Goal: Information Seeking & Learning: Stay updated

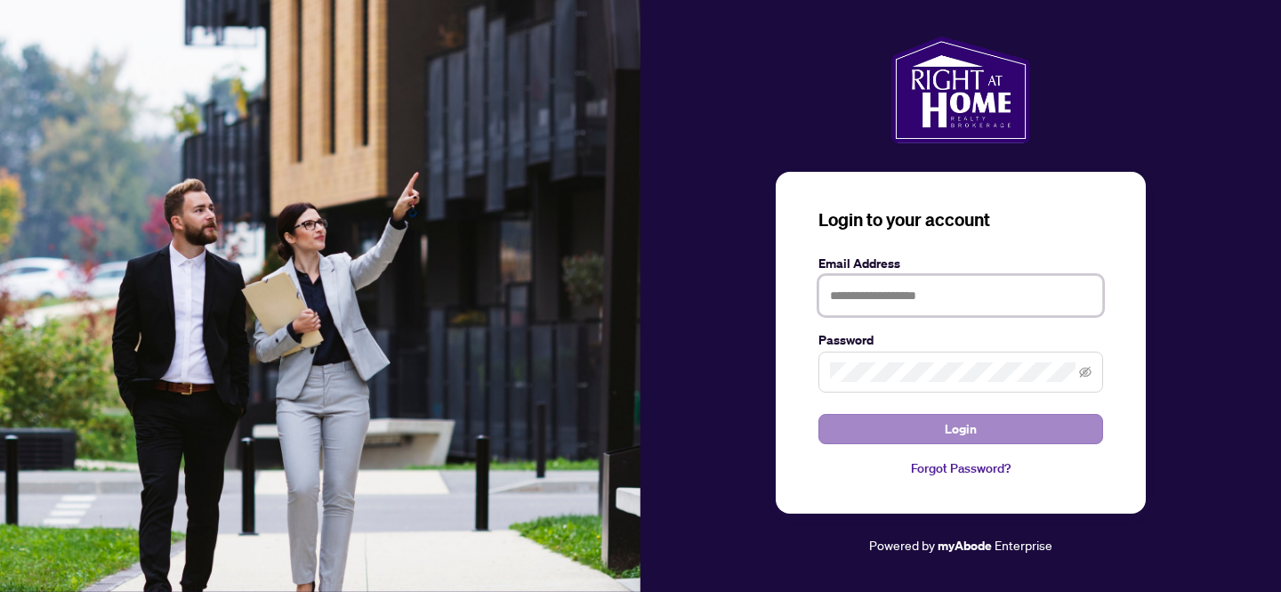
type input "**********"
click at [934, 423] on button "Login" at bounding box center [960, 429] width 285 height 30
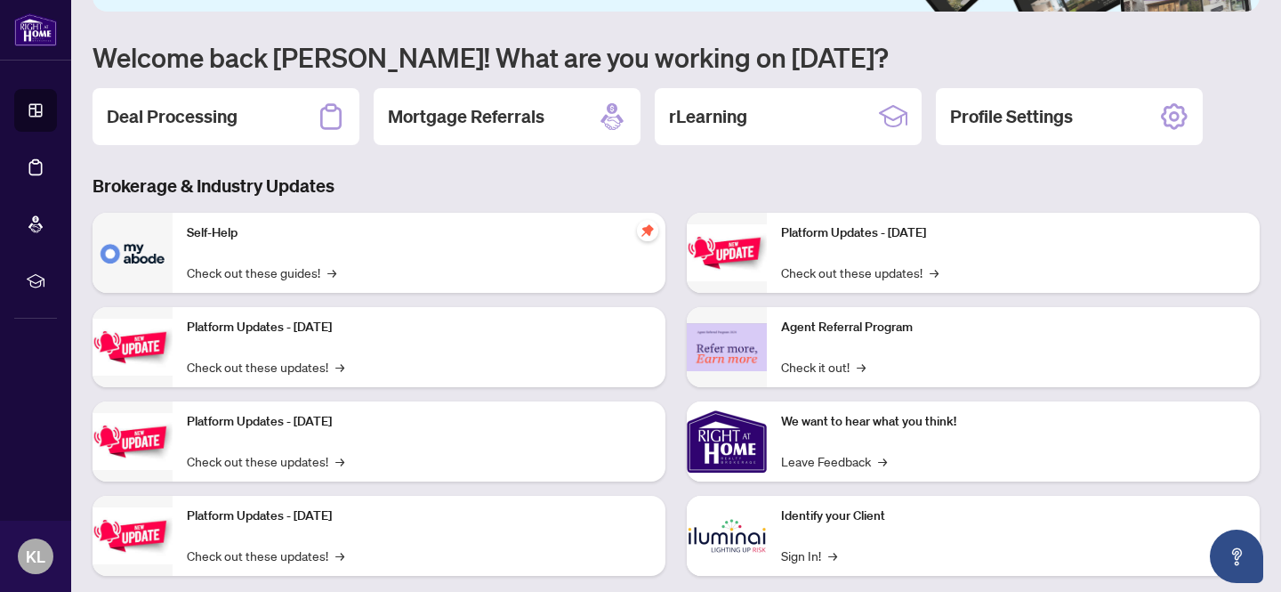
scroll to position [169, 0]
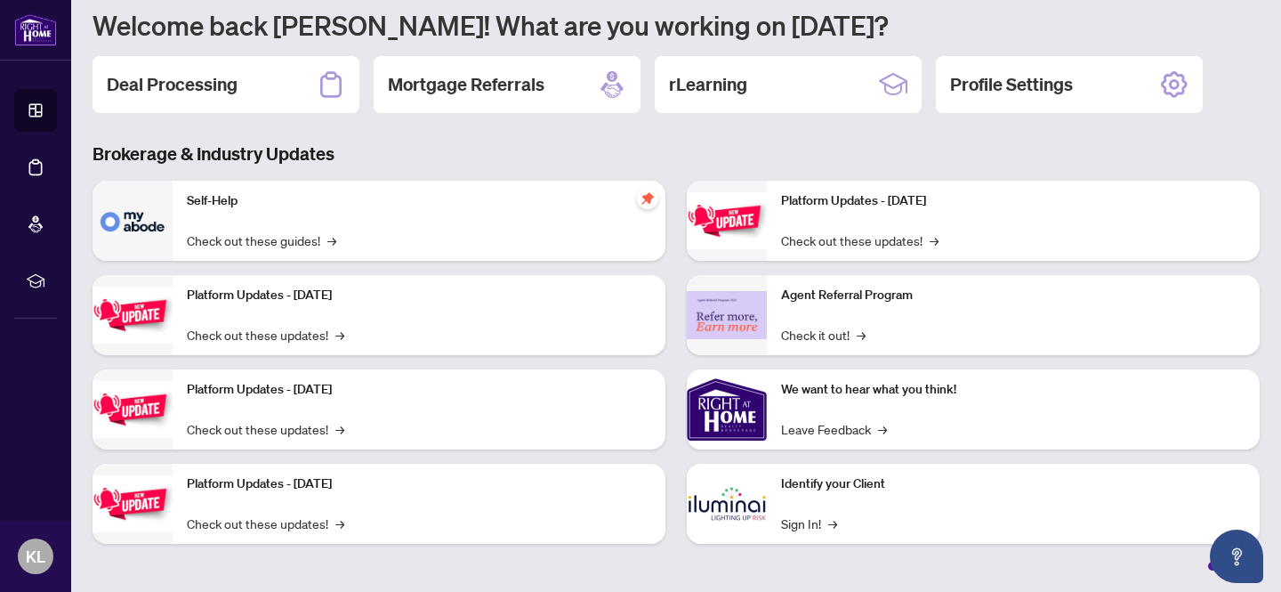
click at [833, 298] on p "Agent Referral Program" at bounding box center [1013, 296] width 464 height 20
click at [830, 339] on link "Check it out! →" at bounding box center [823, 335] width 85 height 20
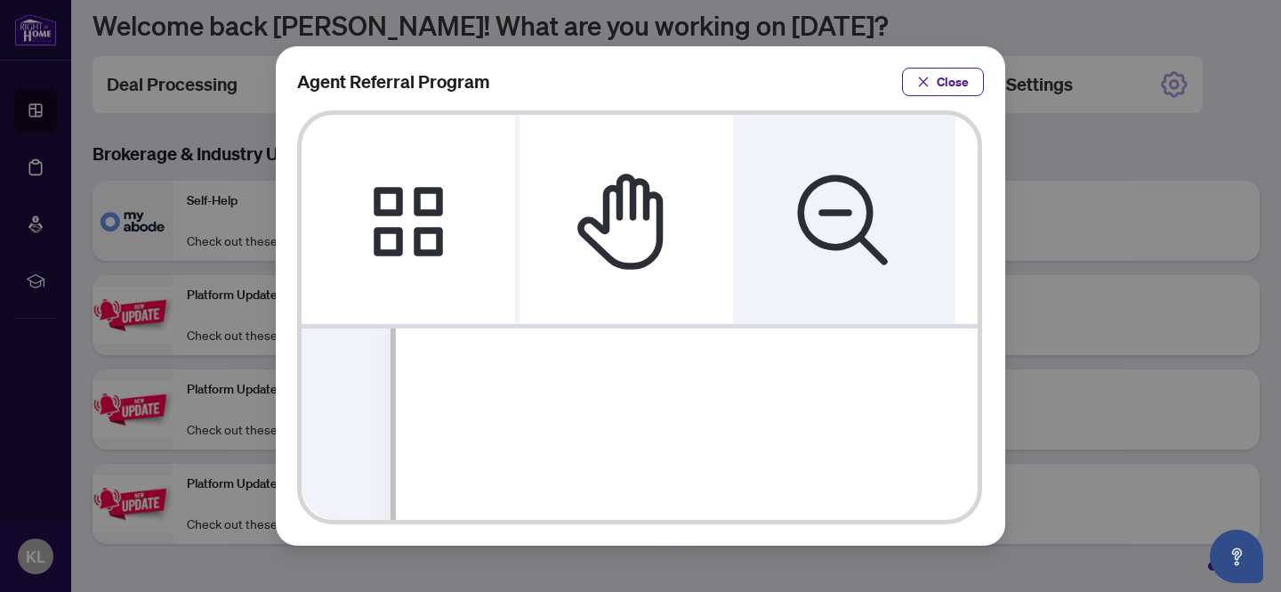
scroll to position [675, 0]
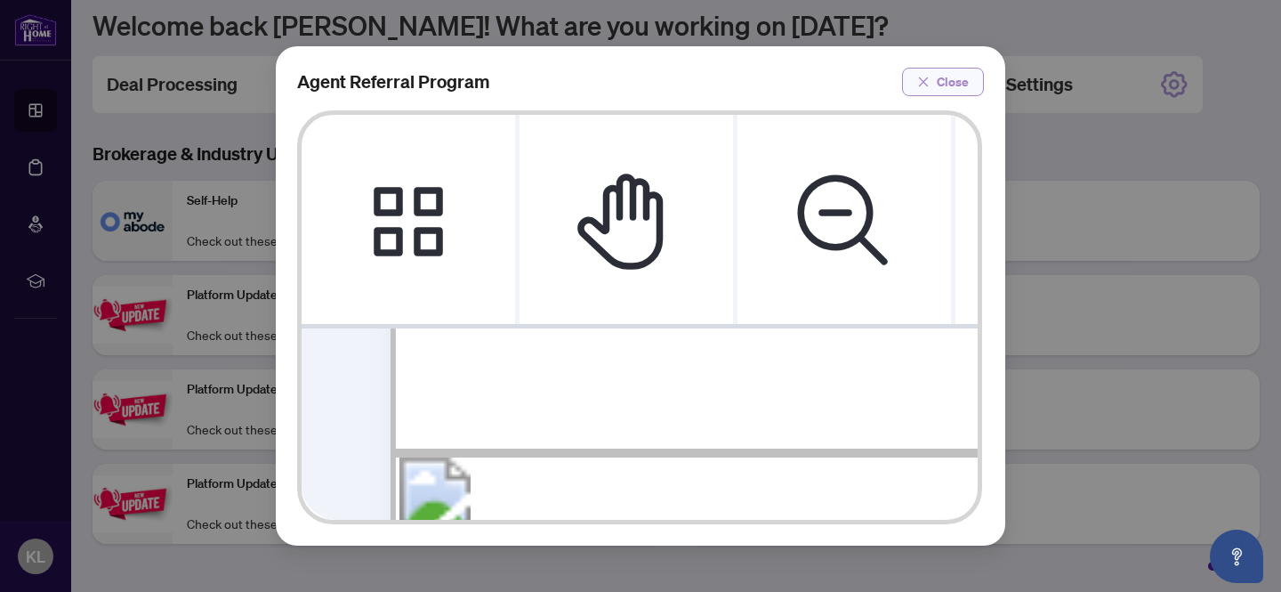
click at [956, 89] on span "Close" at bounding box center [953, 82] width 32 height 28
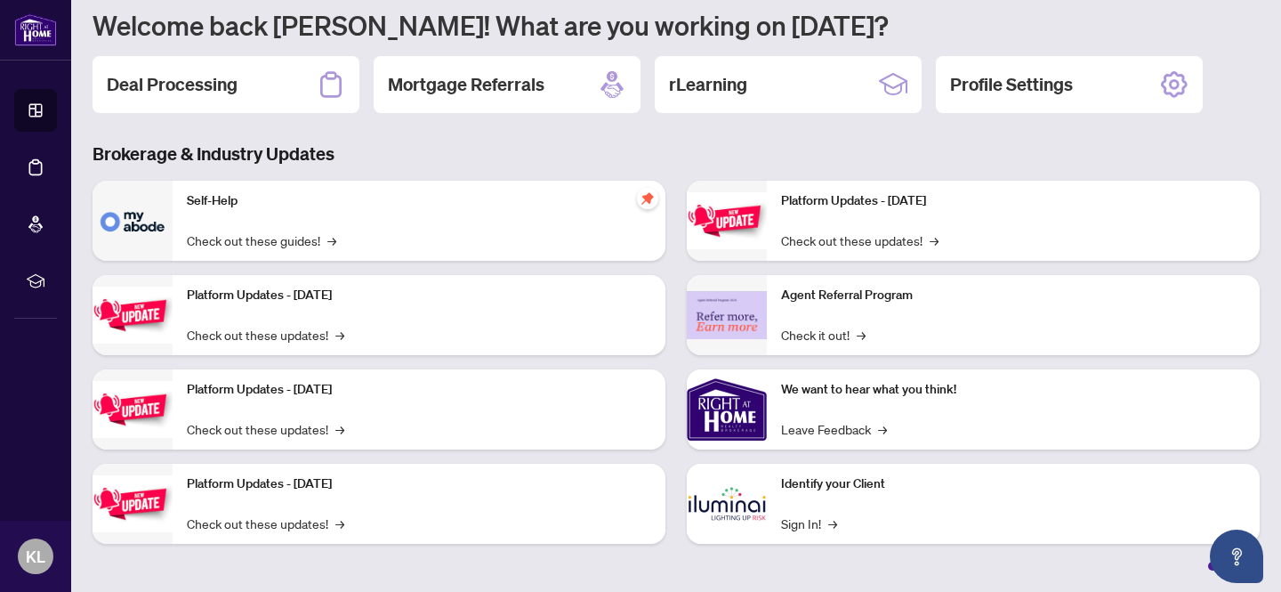
click at [457, 144] on h3 "Brokerage & Industry Updates" at bounding box center [676, 153] width 1167 height 25
